Goal: Information Seeking & Learning: Find specific fact

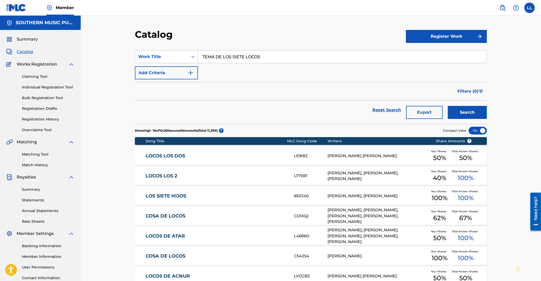
drag, startPoint x: 279, startPoint y: 55, endPoint x: 175, endPoint y: 57, distance: 104.1
click at [198, 57] on input "TEMA DE LOS SIETE LOCOS" at bounding box center [342, 56] width 289 height 12
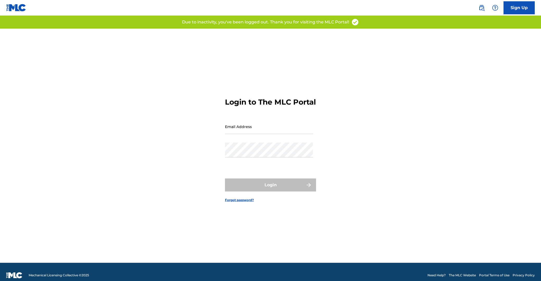
type input "[PERSON_NAME][EMAIL_ADDRESS][DOMAIN_NAME]"
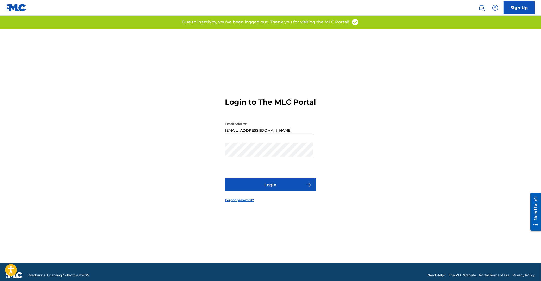
click at [277, 187] on button "Login" at bounding box center [270, 184] width 91 height 13
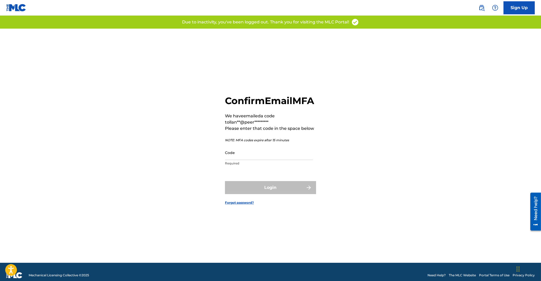
click at [264, 160] on input "Code" at bounding box center [269, 152] width 88 height 15
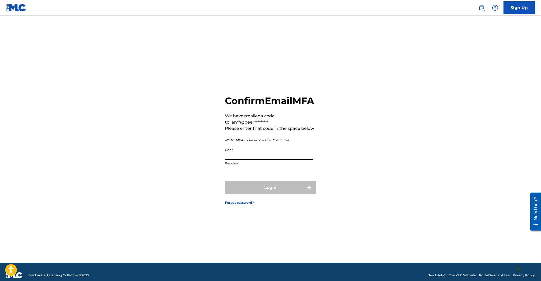
click at [259, 160] on input "Code" at bounding box center [269, 152] width 88 height 15
paste input "386464"
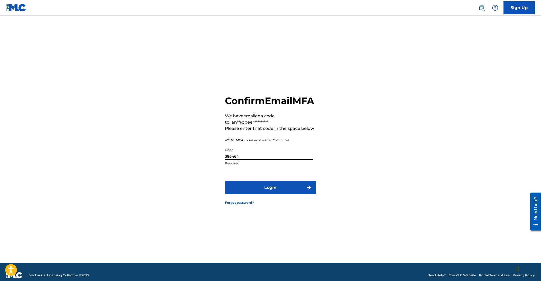
type input "386464"
click at [141, 167] on div "Confirm Email MFA We have emailed a code to llan**@peer********* Please enter t…" at bounding box center [270, 146] width 364 height 234
click at [274, 190] on button "Login" at bounding box center [270, 187] width 91 height 13
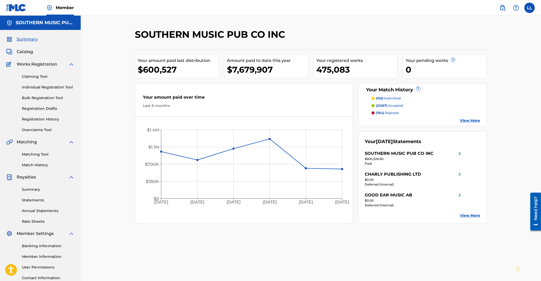
click at [107, 125] on div "SOUTHERN MUSIC PUB CO INC Your amount paid last distribution $600,527 Amount pa…" at bounding box center [311, 157] width 460 height 282
click at [24, 53] on span "Catalog" at bounding box center [25, 52] width 16 height 6
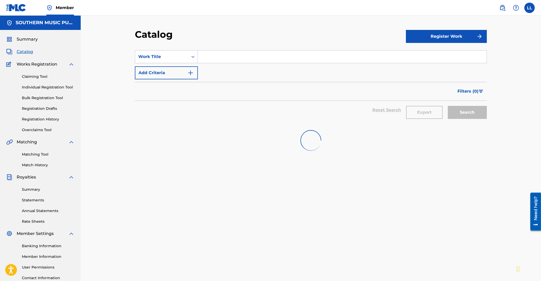
click at [231, 59] on input "Search Form" at bounding box center [342, 56] width 289 height 12
paste input "LA TORRE DE CRISTAL"
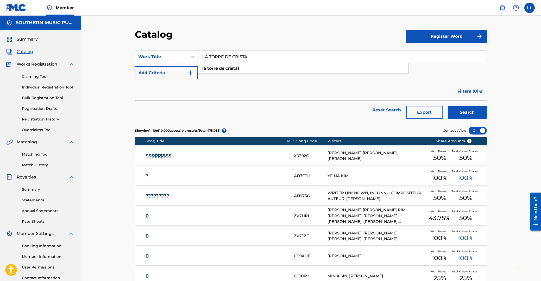
type input "LA TORRE DE CRISTAL"
click at [469, 114] on button "Search" at bounding box center [466, 112] width 39 height 13
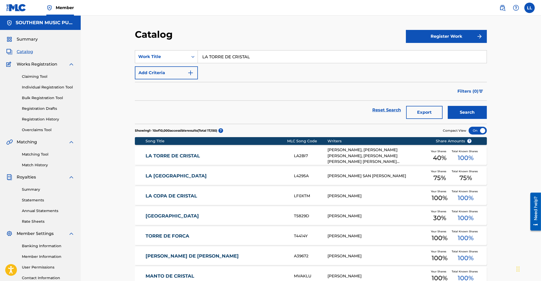
click at [524, 79] on div "Catalog Register Work SearchWithCriteriae4dd3ddd-dd2c-4f2a-bc61-040f19ccfc1e Wo…" at bounding box center [311, 194] width 460 height 356
click at [193, 157] on link "LA TORRE DE CRISTAL" at bounding box center [216, 156] width 142 height 6
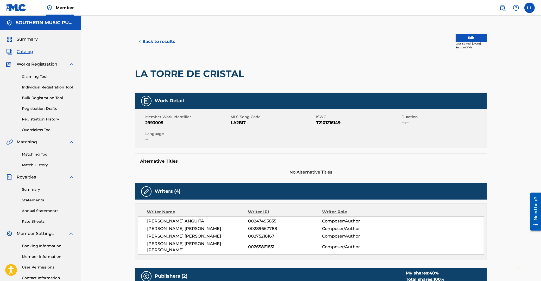
click at [162, 39] on button "< Back to results" at bounding box center [157, 41] width 44 height 13
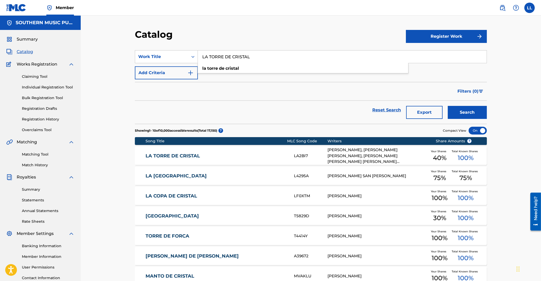
drag, startPoint x: 272, startPoint y: 56, endPoint x: 174, endPoint y: 57, distance: 98.1
click at [198, 57] on input "LA TORRE DE CRISTAL" at bounding box center [342, 56] width 289 height 12
paste input "BUENA ESTRELLA"
type input "LA BUENA ESTRELLA"
click at [472, 113] on button "Search" at bounding box center [466, 112] width 39 height 13
